Goal: Information Seeking & Learning: Learn about a topic

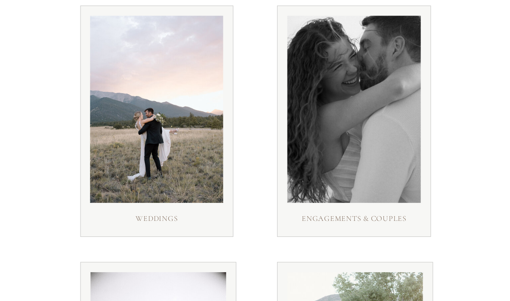
scroll to position [148, 0]
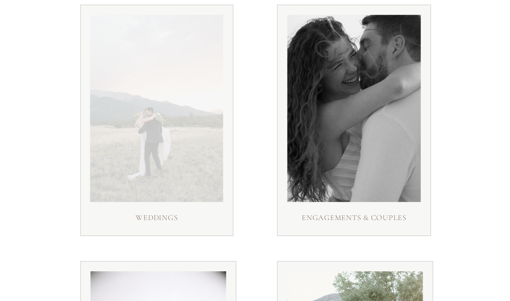
click at [203, 181] on div at bounding box center [156, 108] width 133 height 187
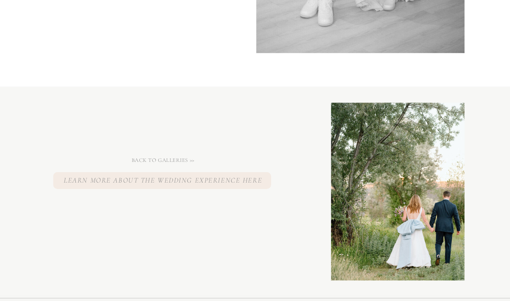
scroll to position [8340, 0]
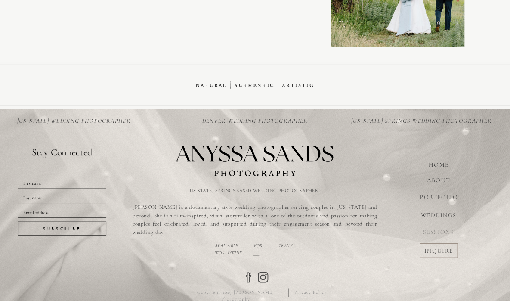
click at [452, 234] on nav "SESSIONS" at bounding box center [438, 232] width 34 height 8
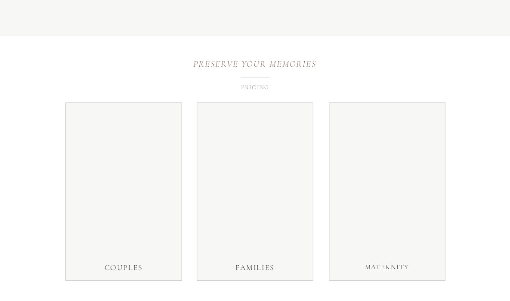
scroll to position [1639, 0]
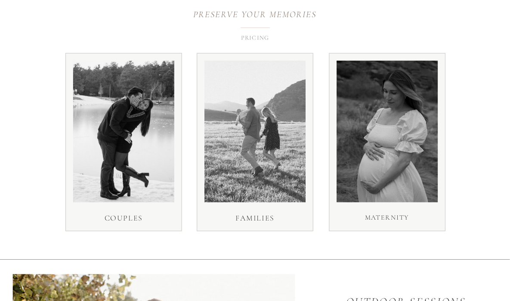
click at [134, 147] on div at bounding box center [123, 131] width 101 height 141
click at [248, 41] on p "pricing" at bounding box center [255, 38] width 34 height 8
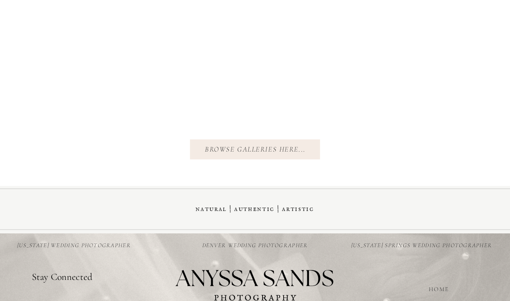
scroll to position [4351, 0]
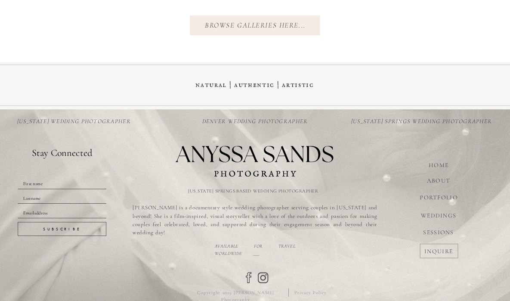
click at [438, 217] on nav "WEDDINGS" at bounding box center [439, 215] width 48 height 8
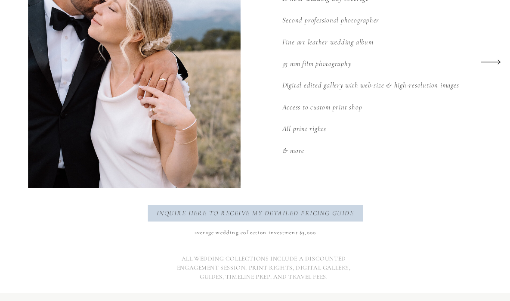
scroll to position [1230, 0]
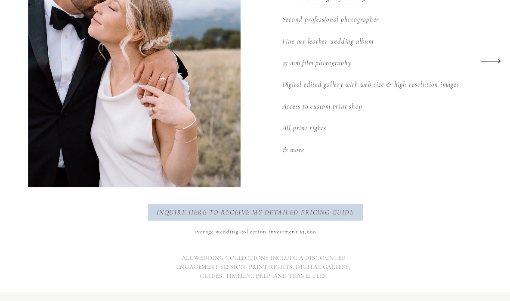
click at [494, 58] on icon at bounding box center [490, 60] width 25 height 33
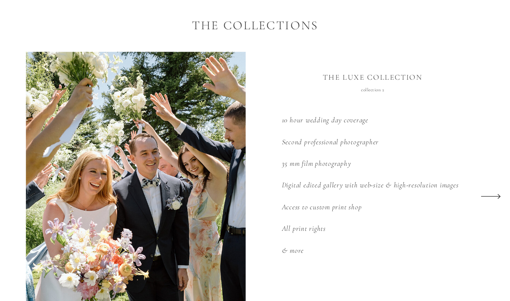
scroll to position [1094, 0]
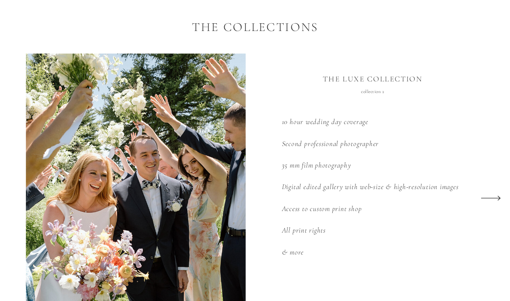
click at [494, 199] on icon at bounding box center [490, 197] width 25 height 33
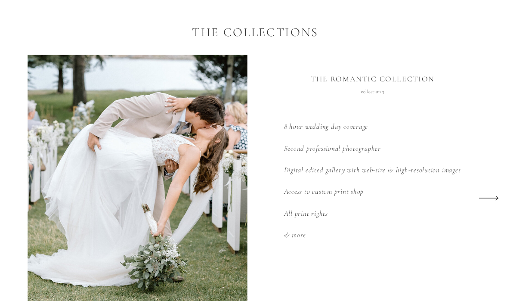
click at [484, 195] on icon at bounding box center [488, 197] width 25 height 33
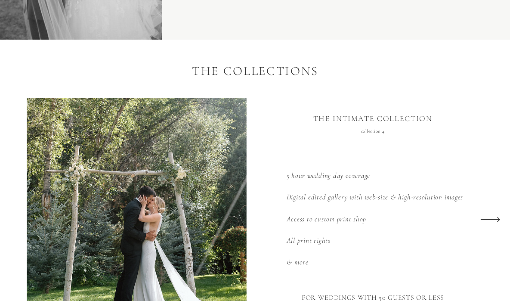
scroll to position [1077, 0]
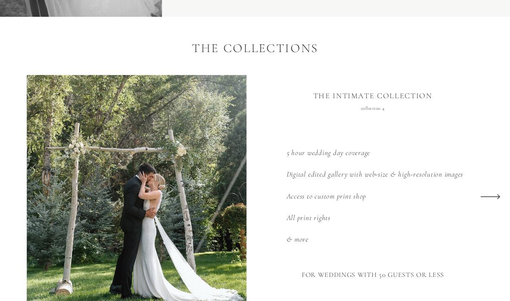
click at [496, 196] on icon at bounding box center [489, 196] width 25 height 33
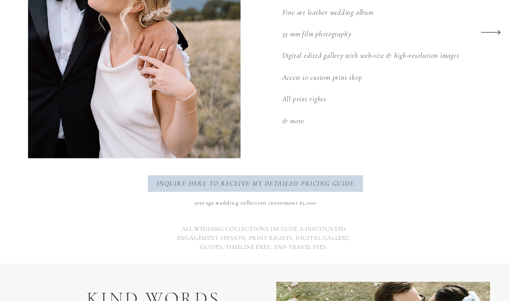
scroll to position [1260, 0]
click at [488, 35] on icon at bounding box center [490, 31] width 25 height 33
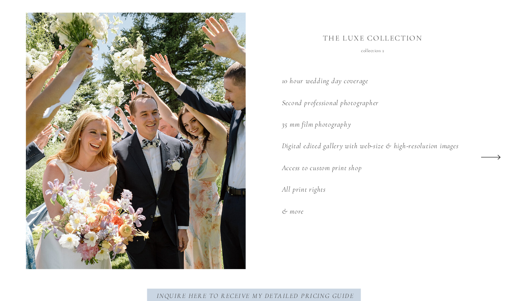
scroll to position [1135, 0]
click at [498, 156] on polygon at bounding box center [490, 156] width 19 height 5
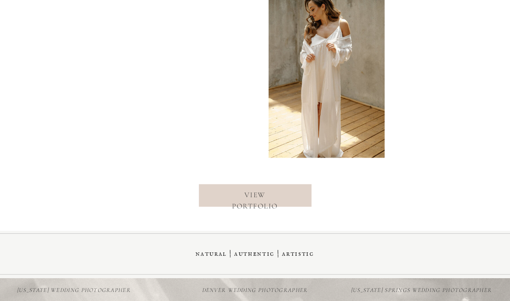
scroll to position [3443, 0]
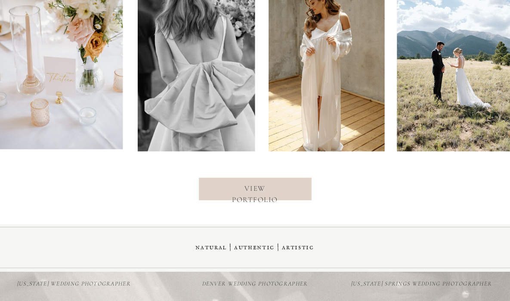
click at [258, 181] on div at bounding box center [255, 188] width 113 height 22
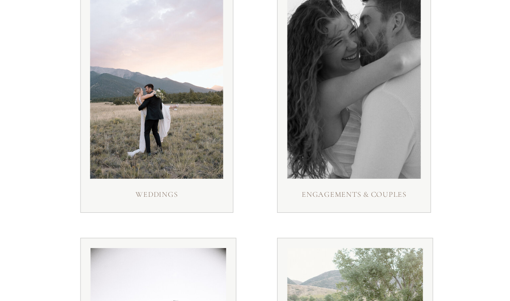
scroll to position [196, 0]
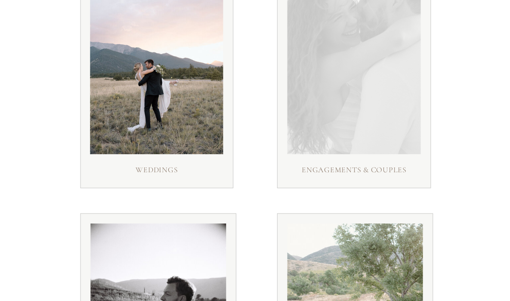
click at [362, 138] on div at bounding box center [353, 60] width 133 height 187
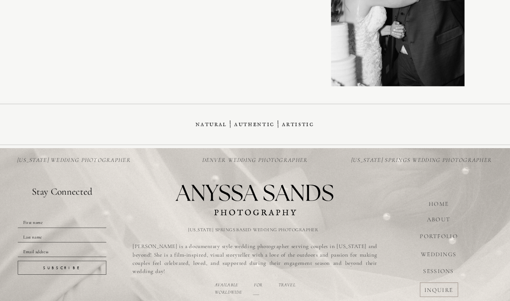
scroll to position [3510, 0]
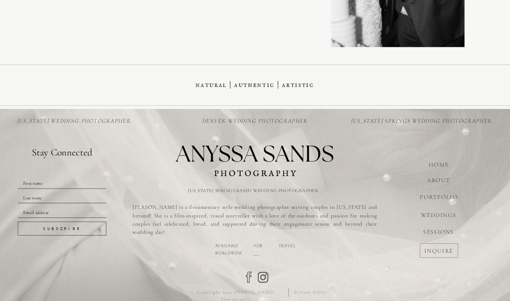
click at [304, 153] on div at bounding box center [254, 160] width 194 height 53
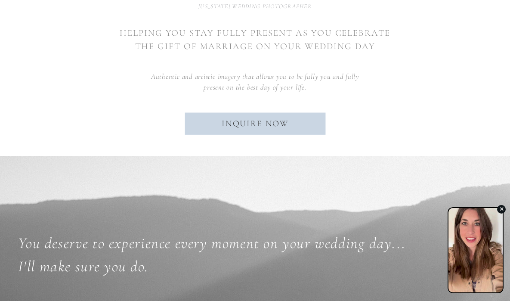
scroll to position [444, 0]
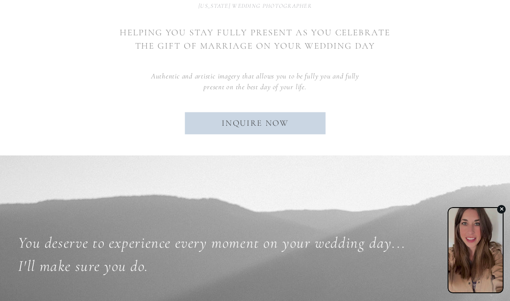
click at [475, 267] on div "button" at bounding box center [475, 245] width 54 height 84
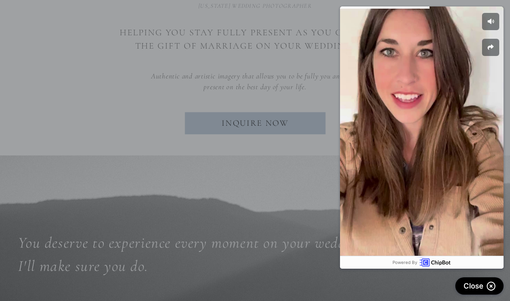
click at [111, 138] on div at bounding box center [255, 225] width 510 height 451
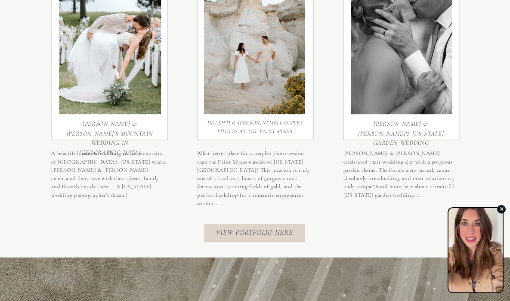
scroll to position [2450, 0]
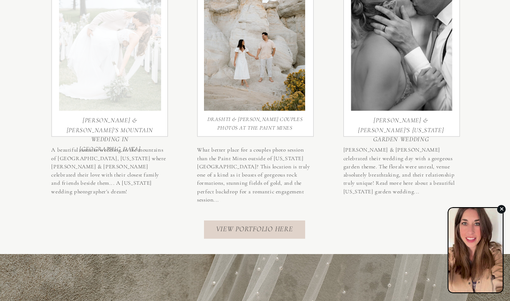
click at [104, 91] on div at bounding box center [110, 39] width 102 height 141
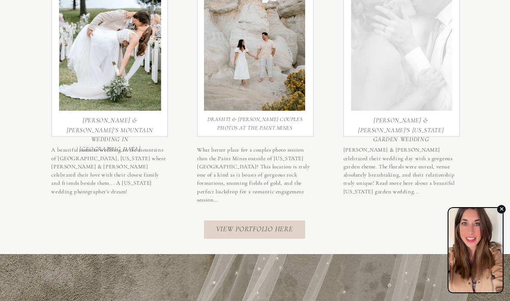
click at [401, 89] on div at bounding box center [401, 39] width 101 height 141
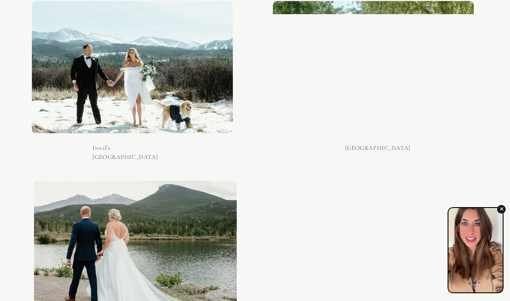
scroll to position [4831, 0]
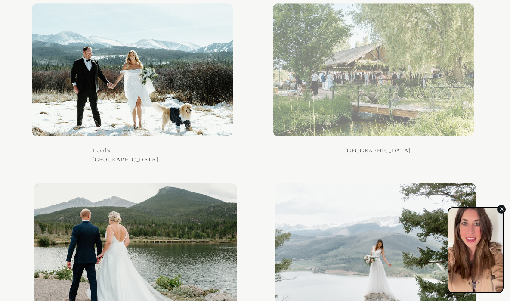
click at [358, 117] on div at bounding box center [373, 70] width 201 height 132
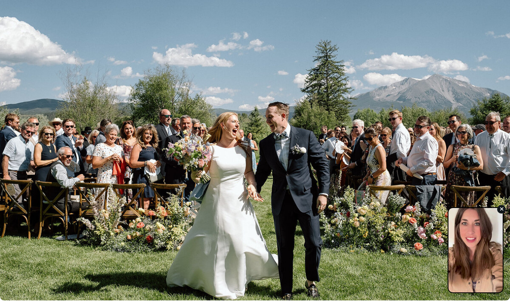
scroll to position [0, 0]
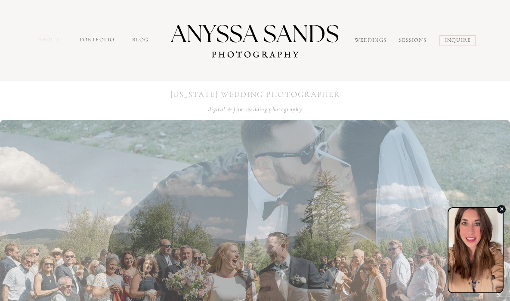
click at [55, 42] on nav "about" at bounding box center [49, 41] width 23 height 10
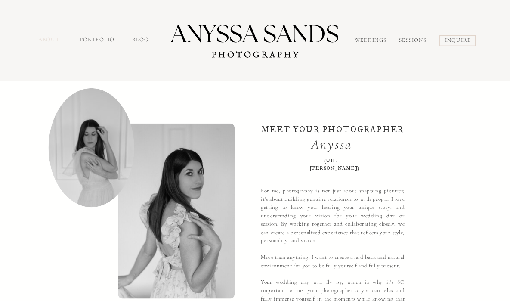
click at [58, 38] on nav "about" at bounding box center [49, 41] width 23 height 10
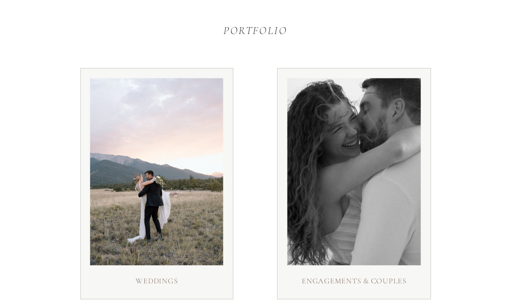
scroll to position [144, 0]
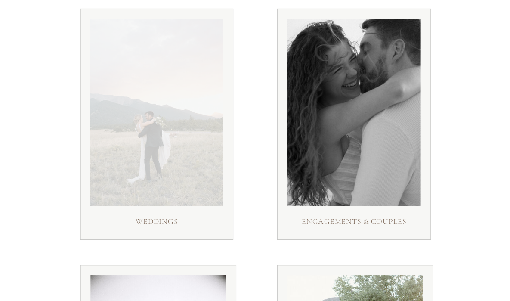
click at [169, 148] on div at bounding box center [156, 111] width 133 height 187
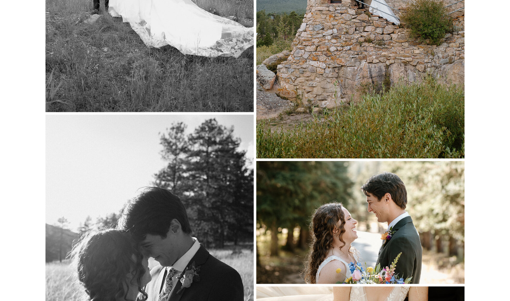
scroll to position [6827, 0]
